Goal: Task Accomplishment & Management: Manage account settings

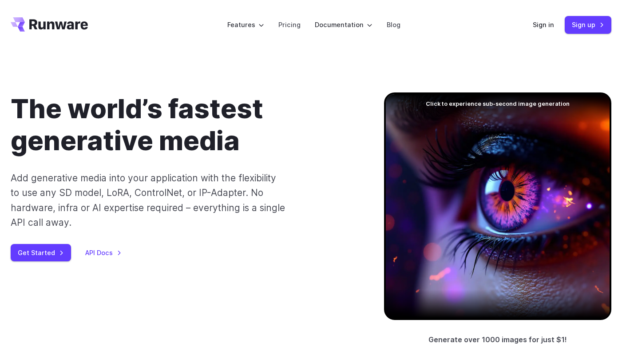
click at [548, 15] on header "Features Tasks Image generation Video generation Sonic Inference Engine™ Models…" at bounding box center [311, 25] width 622 height 50
click at [544, 21] on link "Sign in" at bounding box center [543, 25] width 21 height 10
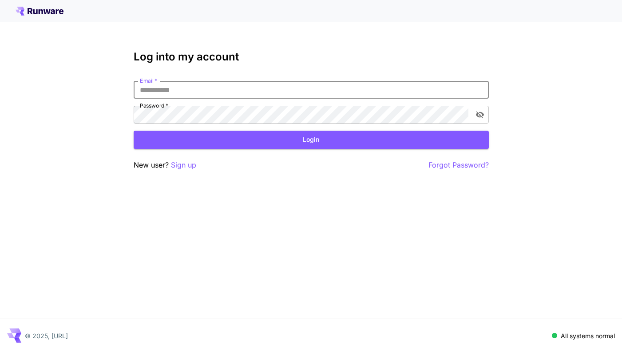
click at [398, 94] on input "Email   *" at bounding box center [311, 90] width 355 height 18
click at [0, 351] on com-1password-button at bounding box center [0, 352] width 0 height 0
click at [337, 80] on div "Log into my account Email   * Email   * Password   * Password   * Login New use…" at bounding box center [311, 111] width 355 height 120
click at [0, 351] on com-1password-button at bounding box center [0, 352] width 0 height 0
type input "**********"
